Goal: Task Accomplishment & Management: Manage account settings

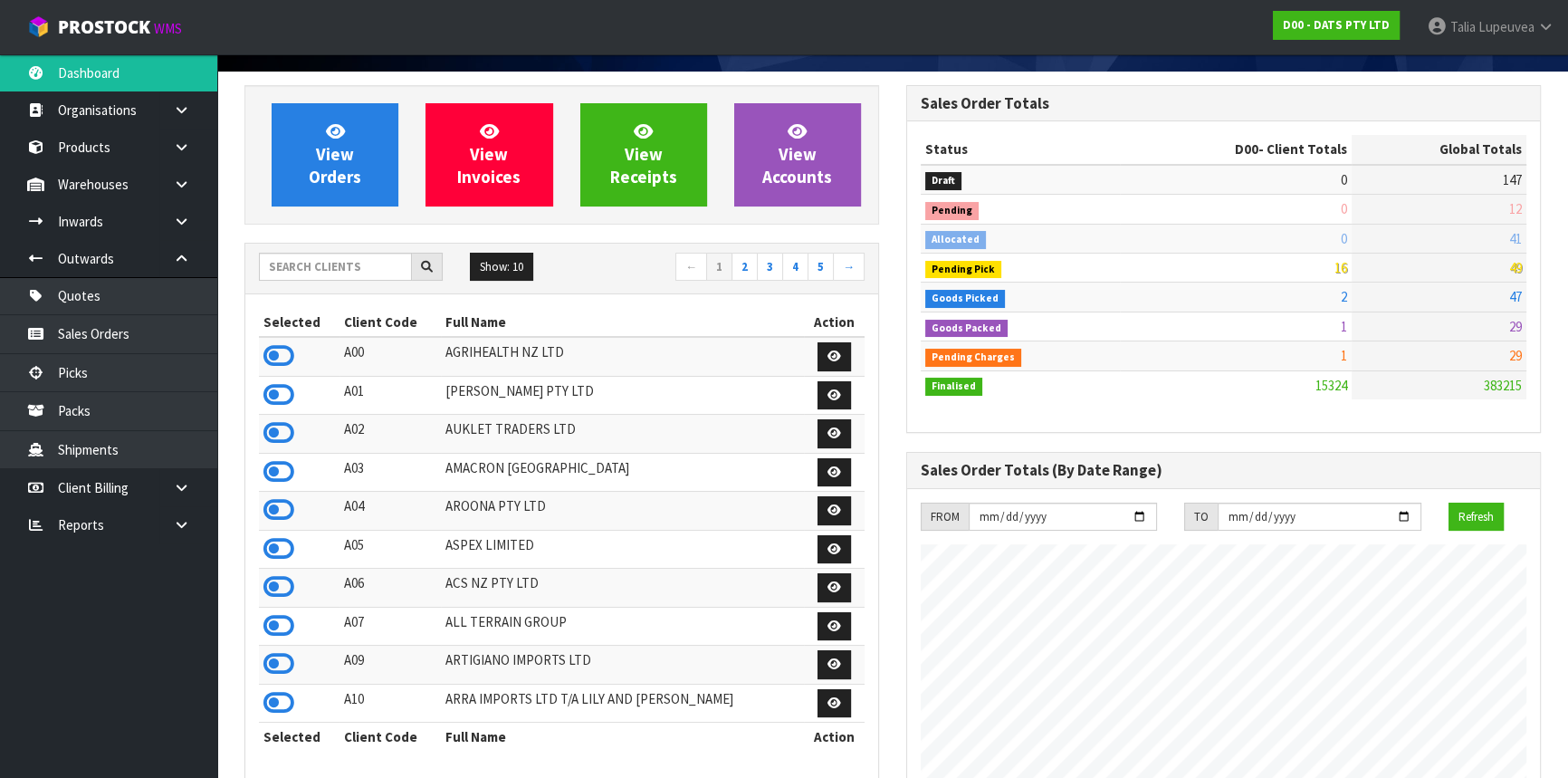
scroll to position [103, 0]
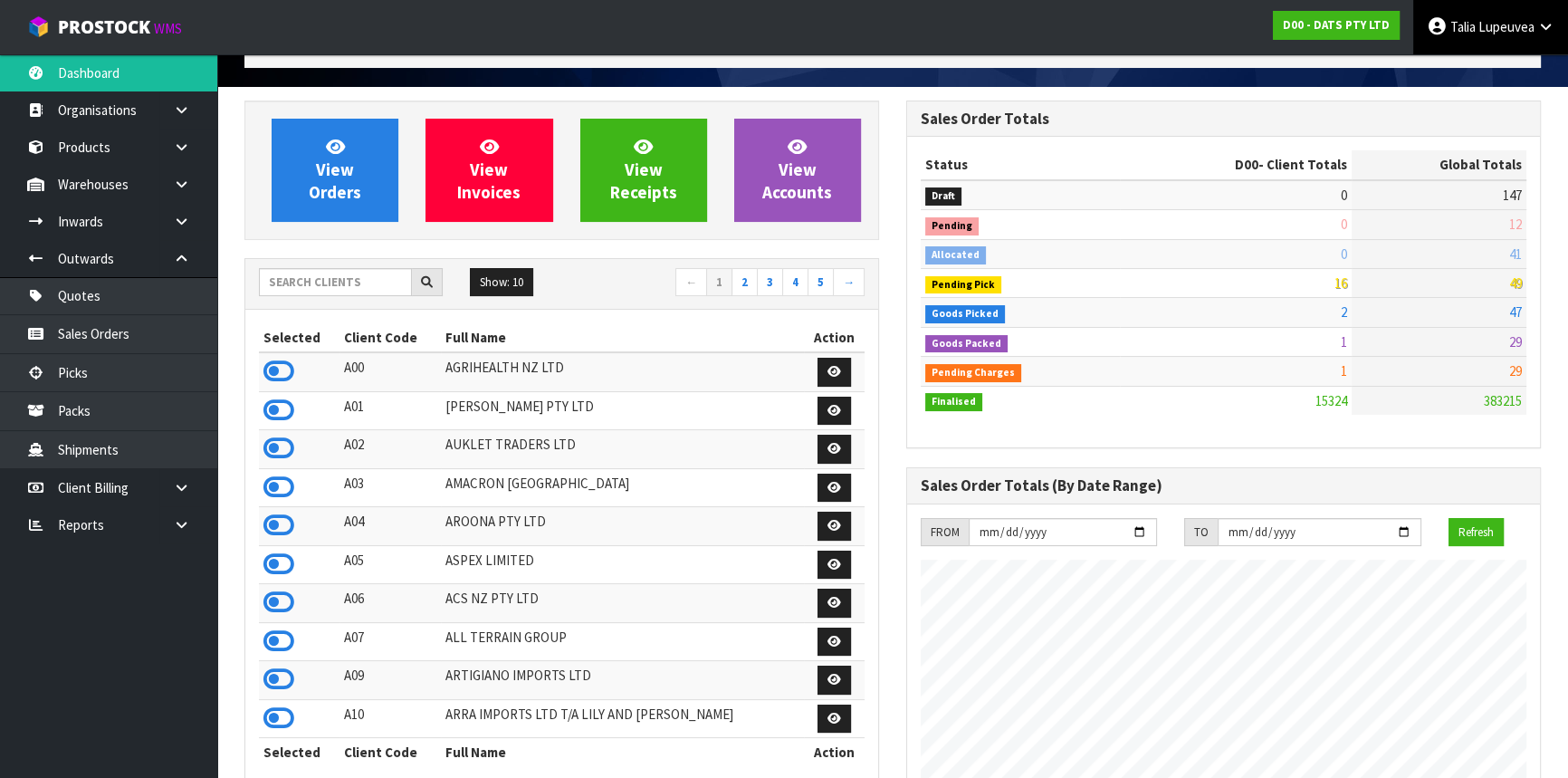
click at [1504, 30] on span "Lupeuvea" at bounding box center [1507, 27] width 57 height 18
click at [1481, 72] on link "Logout" at bounding box center [1496, 71] width 143 height 24
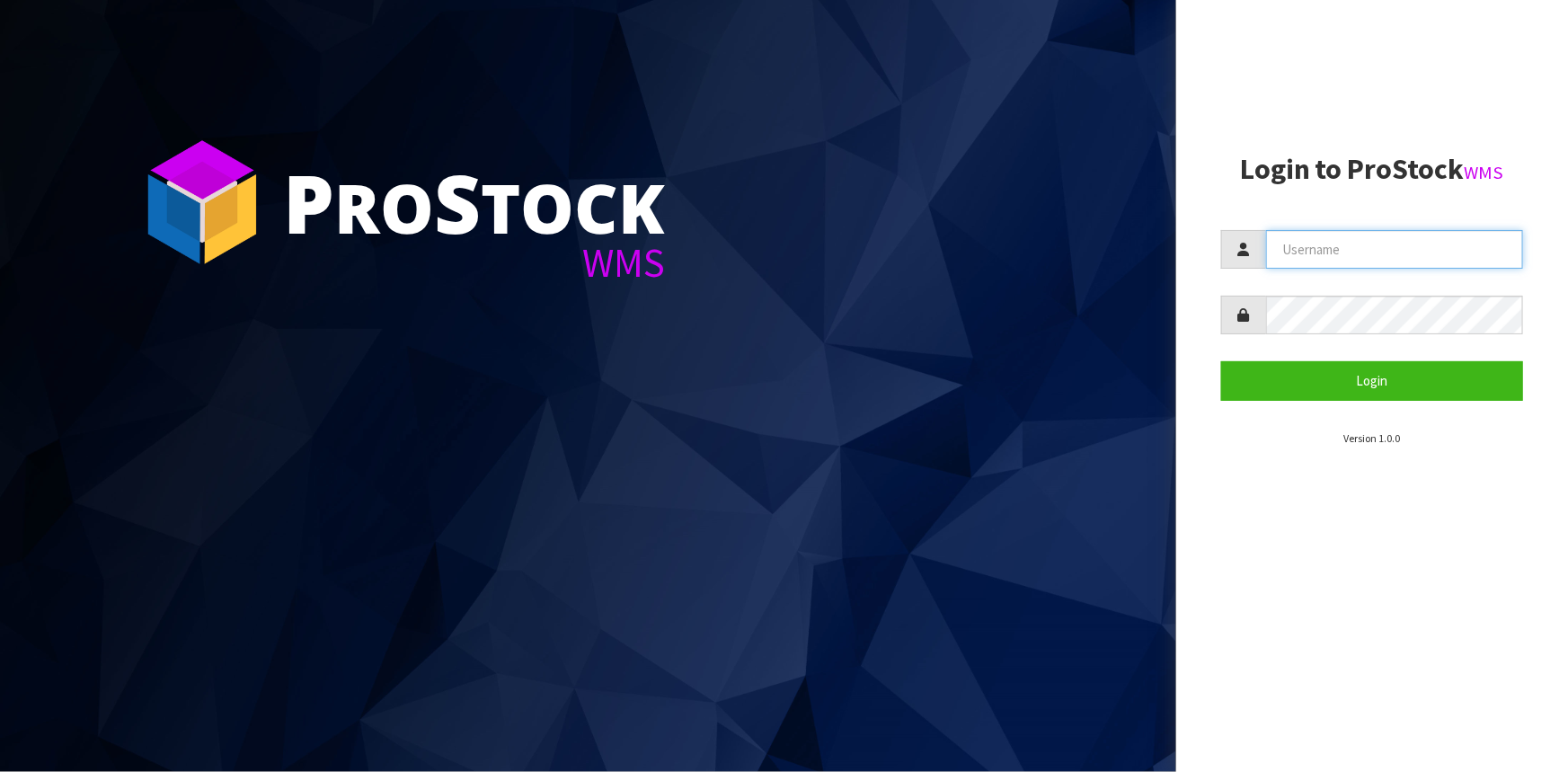
click at [1282, 259] on input "text" at bounding box center [1395, 250] width 257 height 39
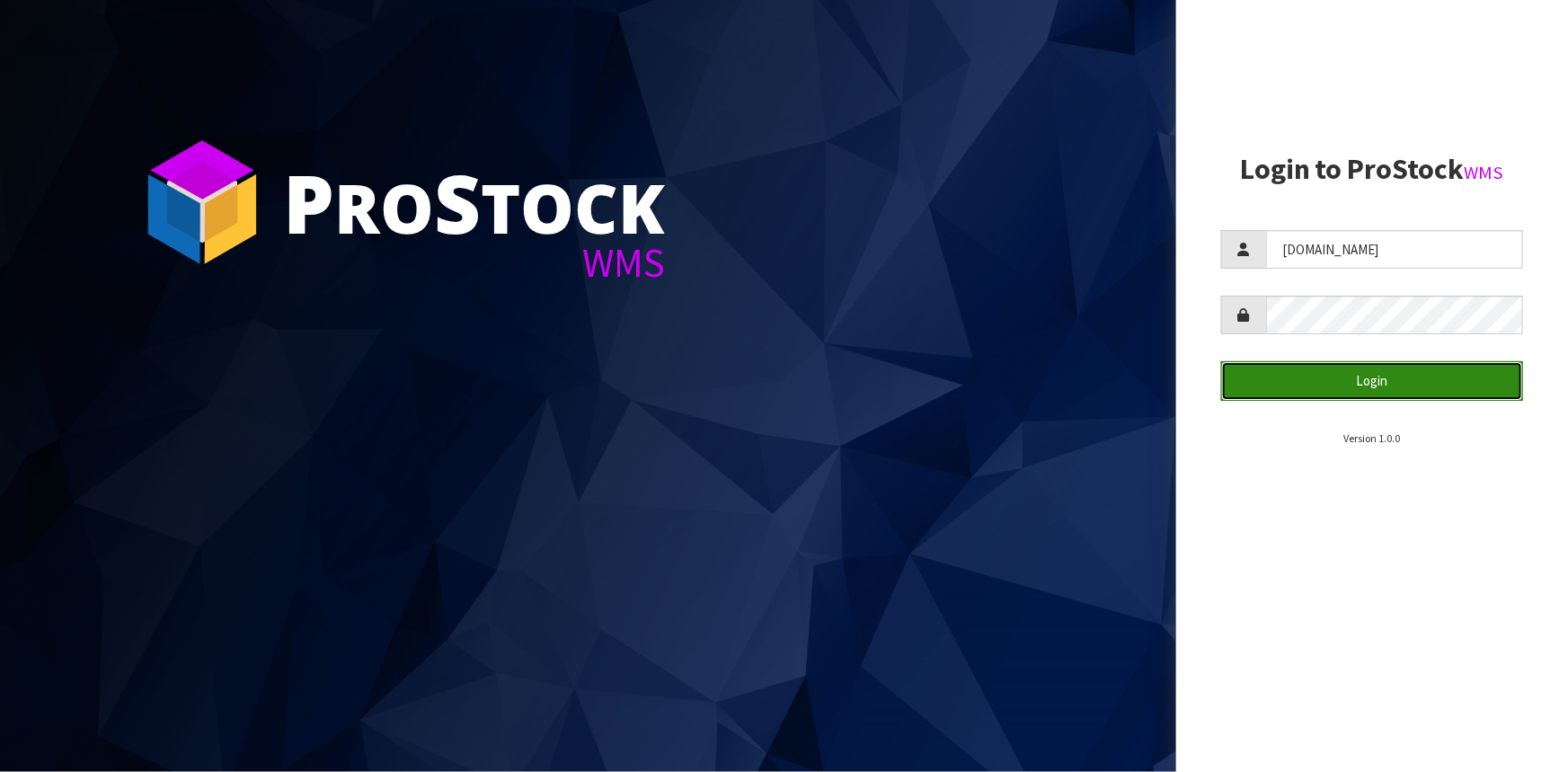
click at [1276, 366] on button "Login" at bounding box center [1372, 380] width 302 height 39
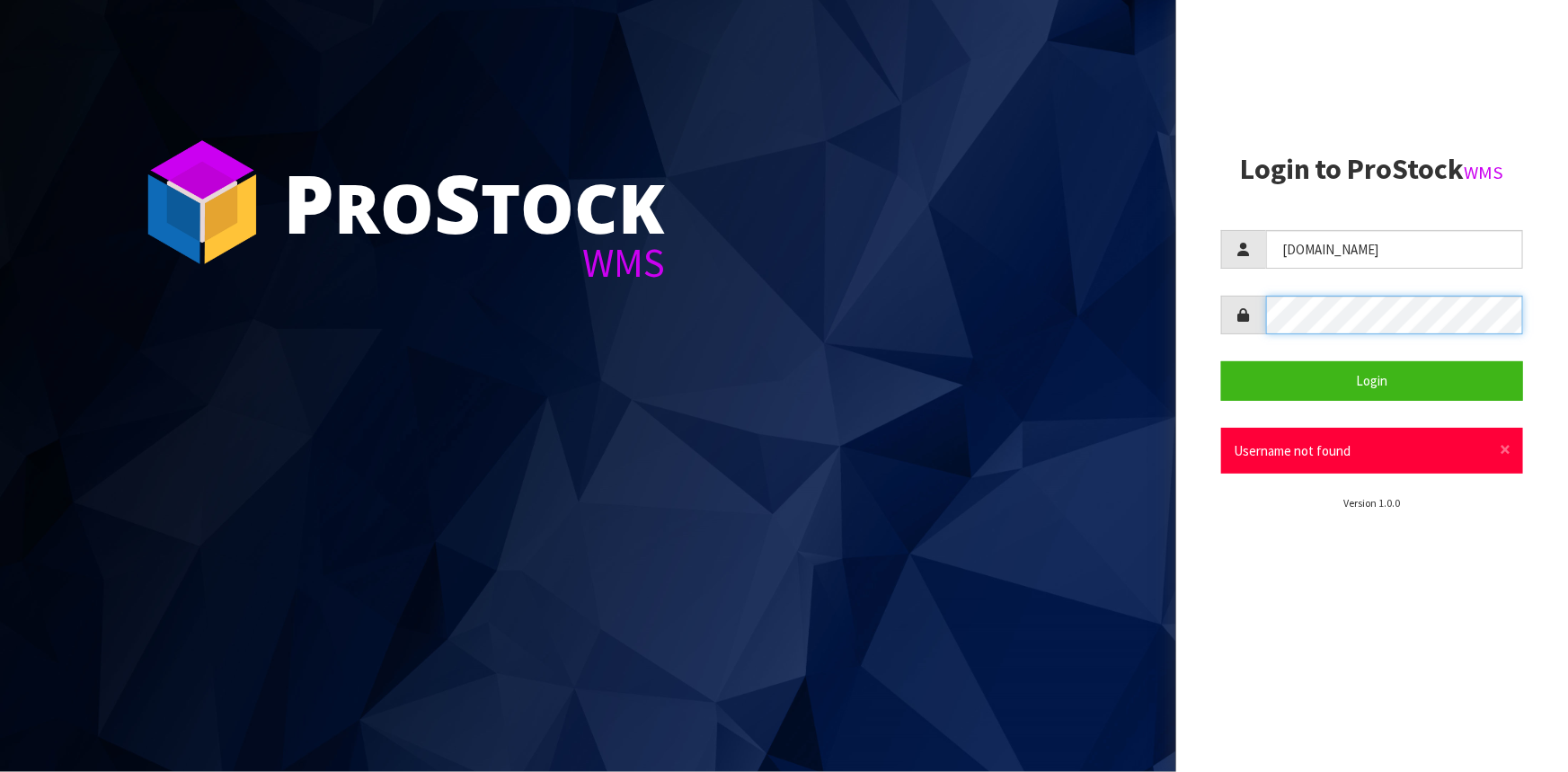
click at [1232, 330] on div at bounding box center [1372, 315] width 302 height 39
click at [1221, 361] on button "Login" at bounding box center [1372, 380] width 302 height 39
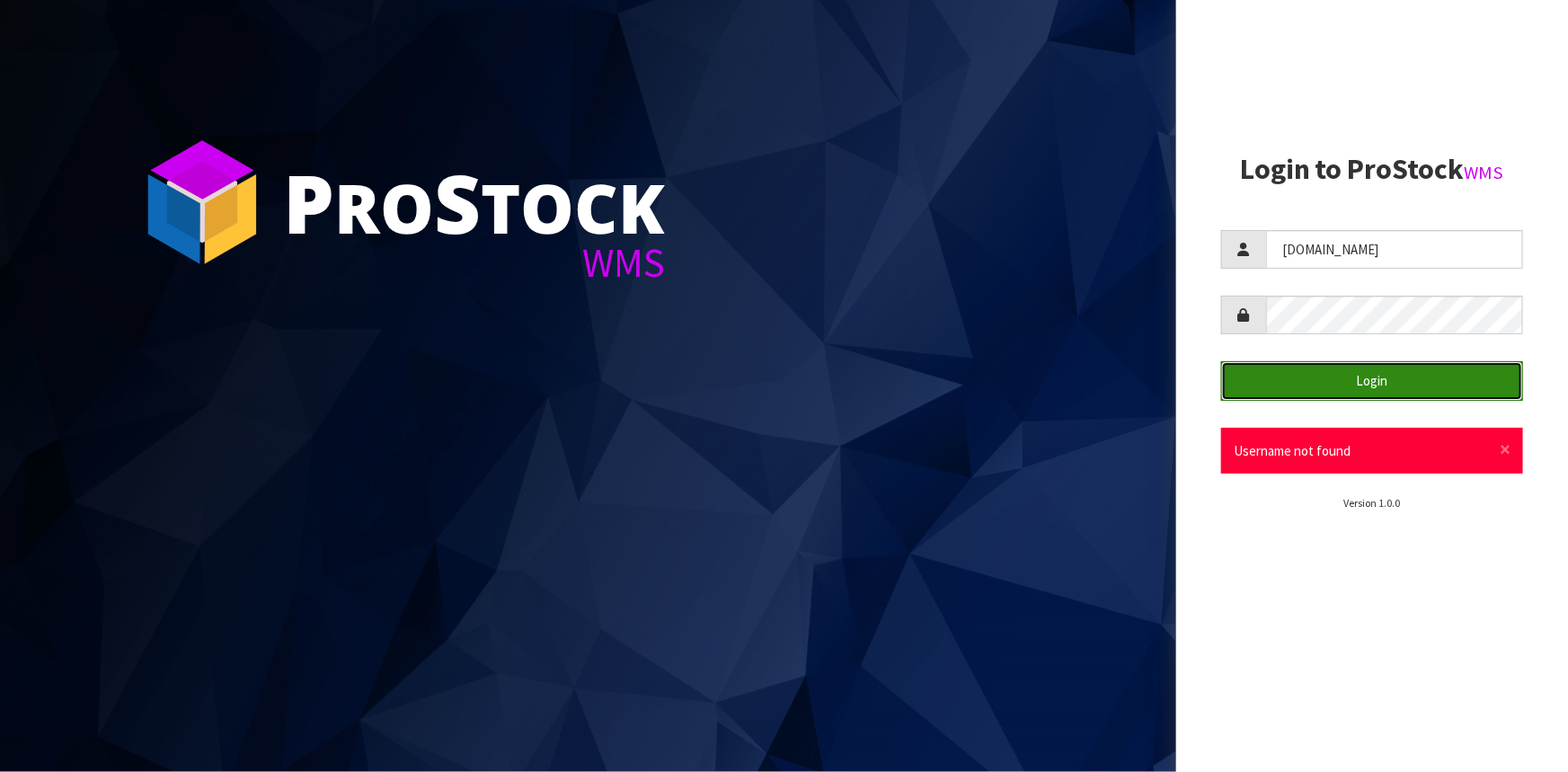
click at [1315, 368] on button "Login" at bounding box center [1372, 380] width 302 height 39
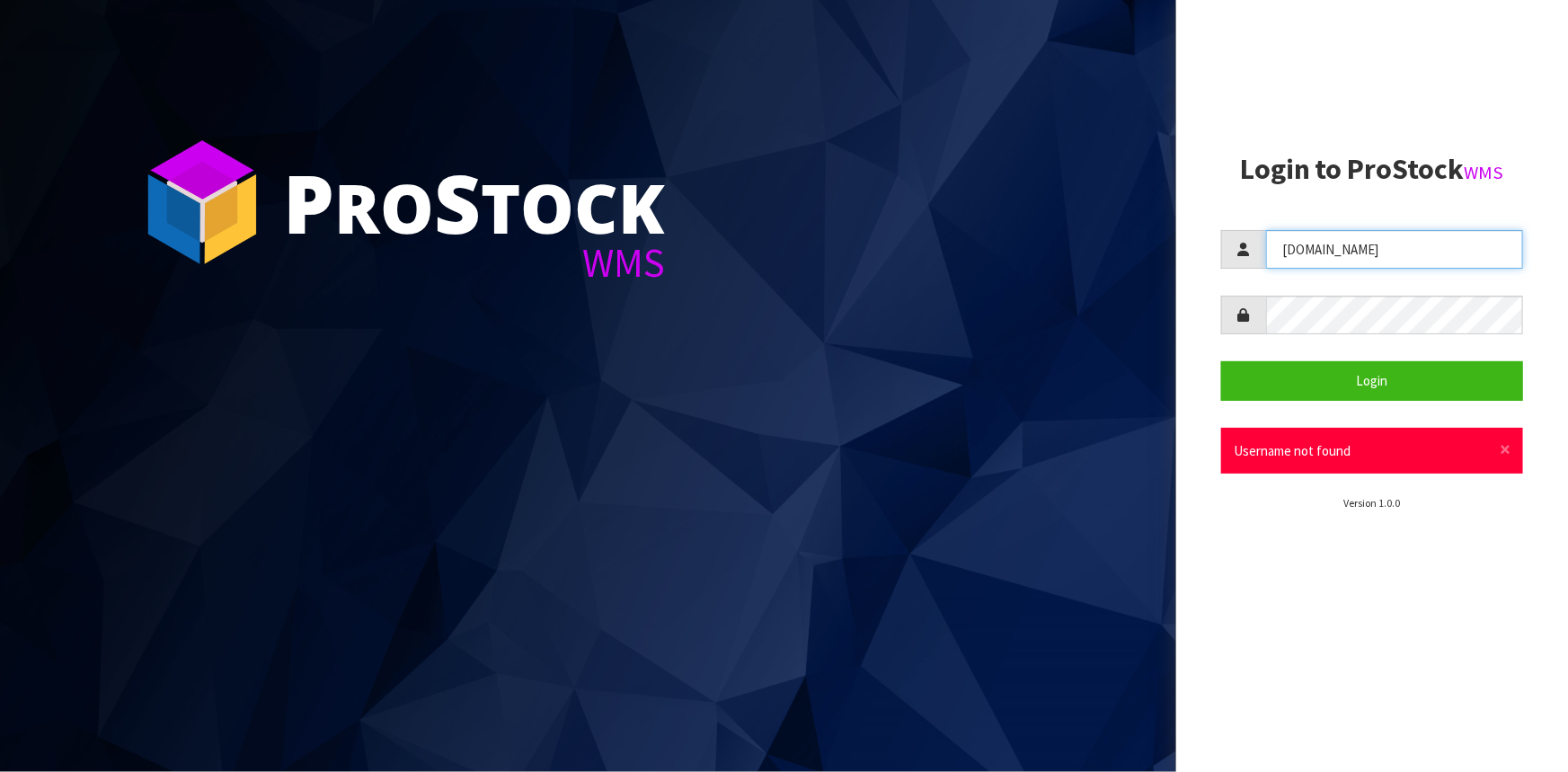
click at [1333, 246] on input "mausaliCcwl.co.nz" at bounding box center [1395, 250] width 257 height 39
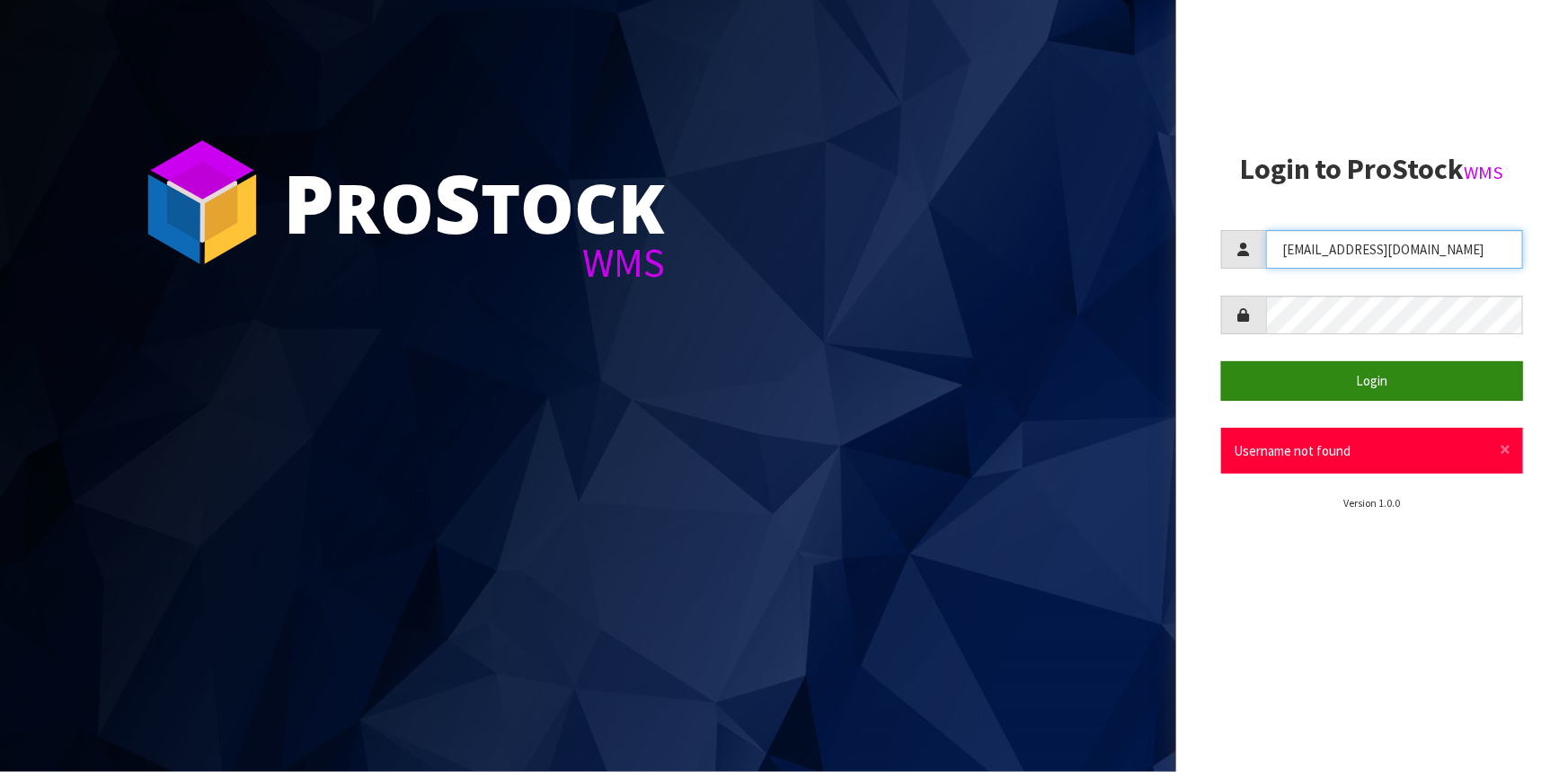
type input "mausali@cwl.co.nz"
click at [1388, 386] on button "Login" at bounding box center [1372, 380] width 302 height 39
